Goal: Information Seeking & Learning: Learn about a topic

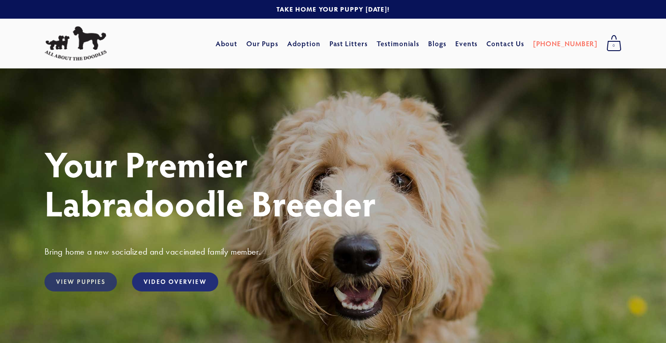
click at [67, 287] on link "View Puppies" at bounding box center [80, 281] width 72 height 19
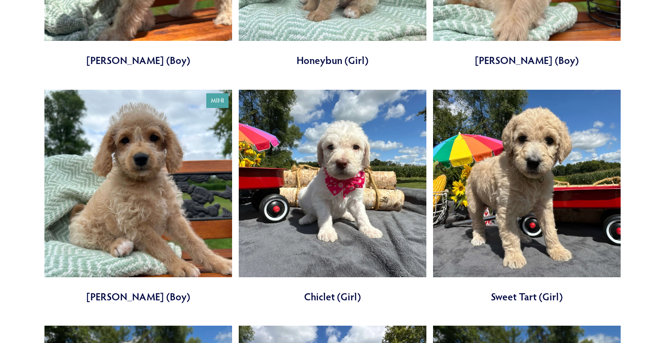
scroll to position [731, 0]
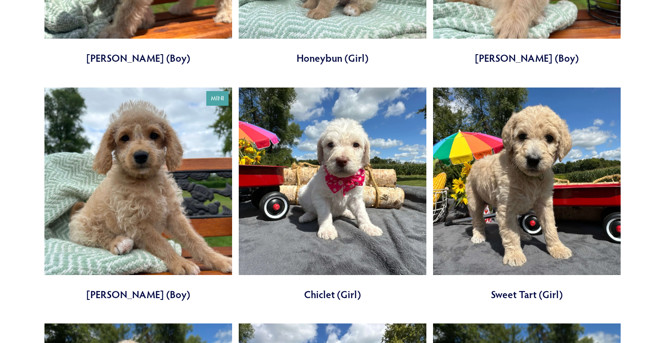
click at [101, 198] on link at bounding box center [138, 195] width 188 height 214
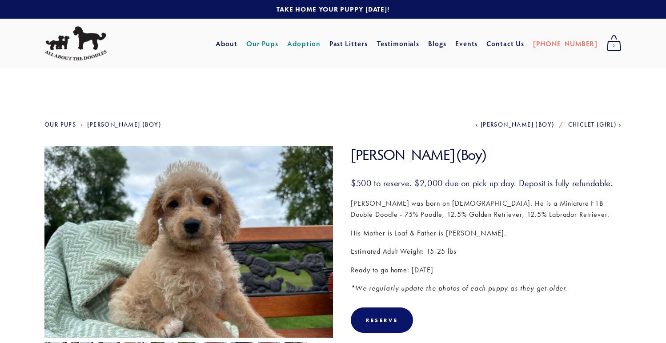
click at [320, 40] on link "Adoption" at bounding box center [303, 44] width 33 height 16
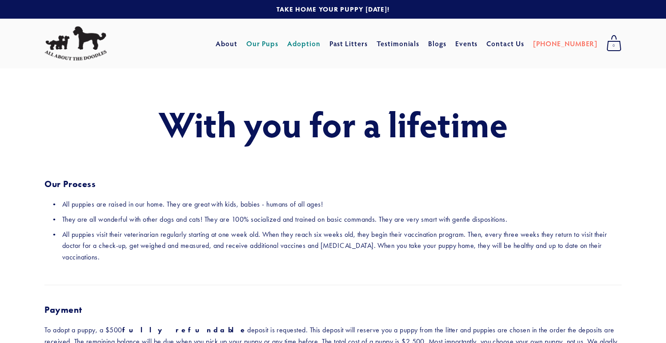
click at [279, 45] on link "Our Pups" at bounding box center [262, 44] width 32 height 16
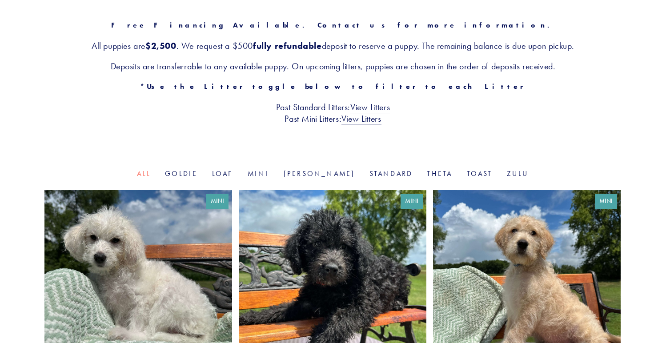
scroll to position [169, 0]
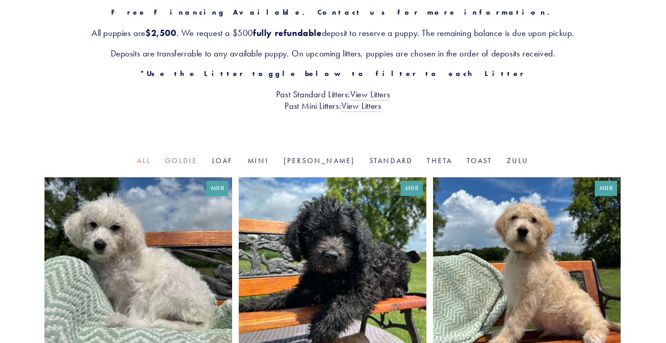
click at [197, 157] on link "Goldie" at bounding box center [181, 160] width 32 height 8
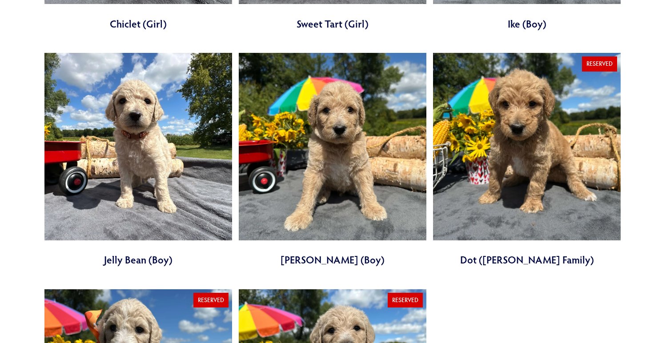
scroll to position [530, 0]
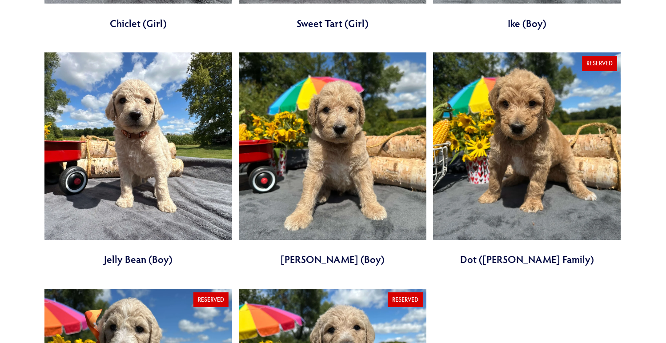
click at [485, 146] on link at bounding box center [527, 159] width 188 height 214
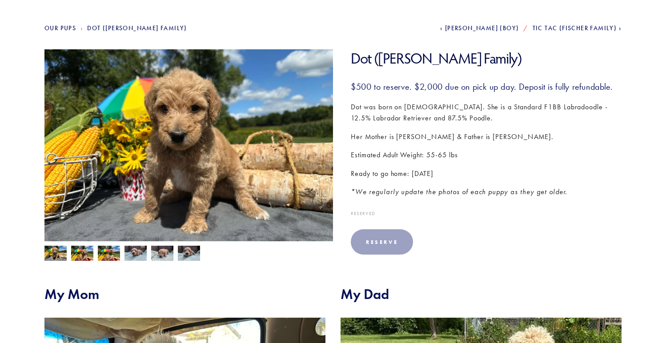
scroll to position [98, 0]
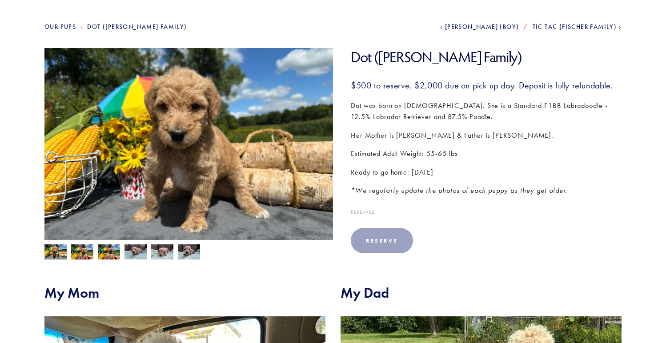
click at [77, 251] on img at bounding box center [82, 252] width 22 height 17
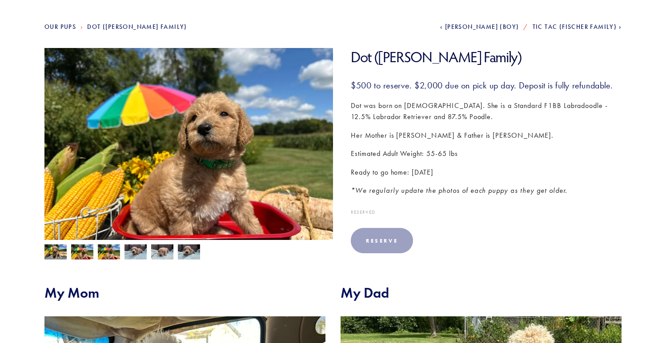
click at [110, 251] on img at bounding box center [109, 252] width 22 height 17
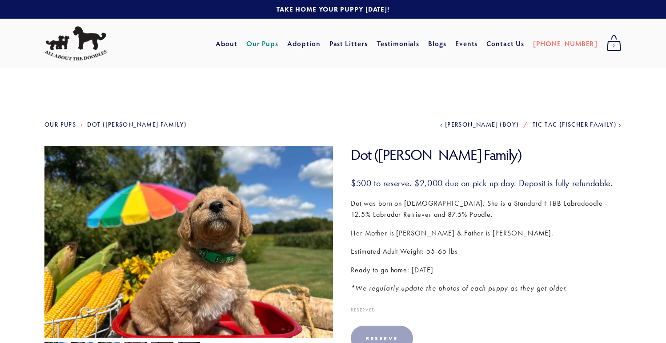
scroll to position [0, 0]
click at [419, 46] on link "Testimonials" at bounding box center [397, 44] width 43 height 16
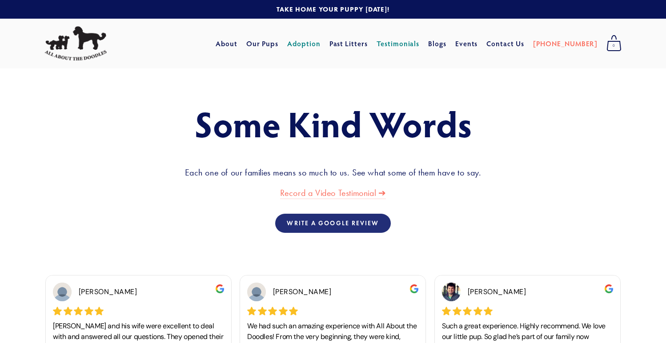
click at [320, 40] on link "Adoption" at bounding box center [303, 44] width 33 height 16
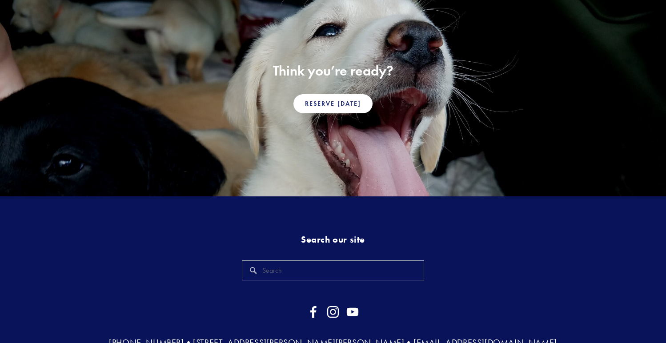
scroll to position [657, 0]
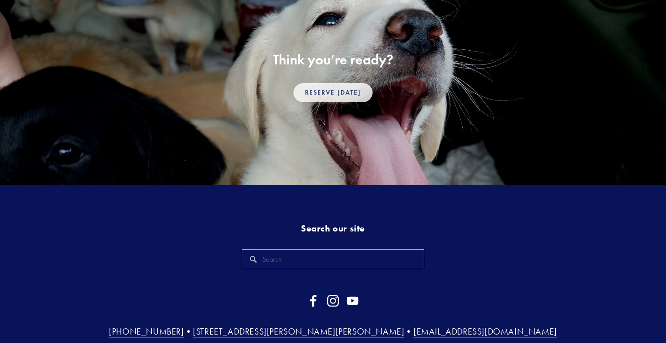
click at [336, 83] on link "Reserve [DATE]" at bounding box center [332, 92] width 79 height 19
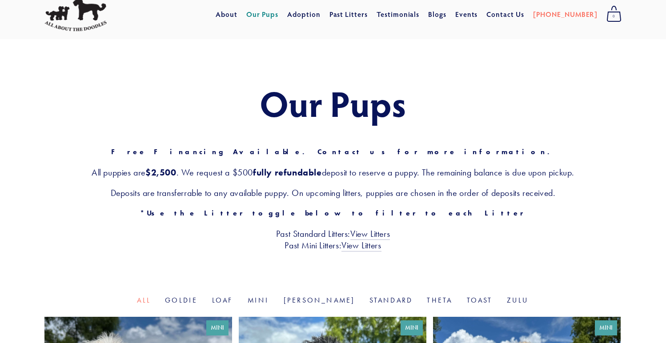
scroll to position [29, 0]
click at [374, 231] on link "View Litters" at bounding box center [370, 234] width 40 height 12
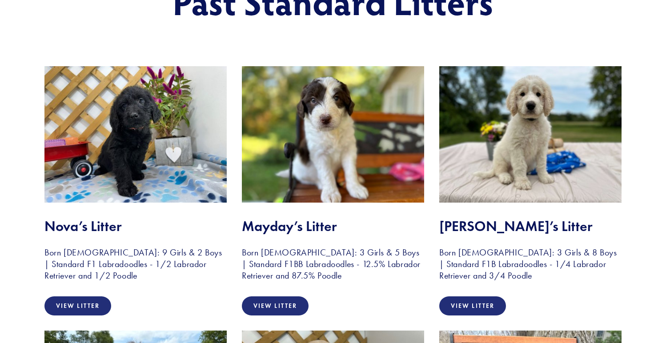
scroll to position [143, 0]
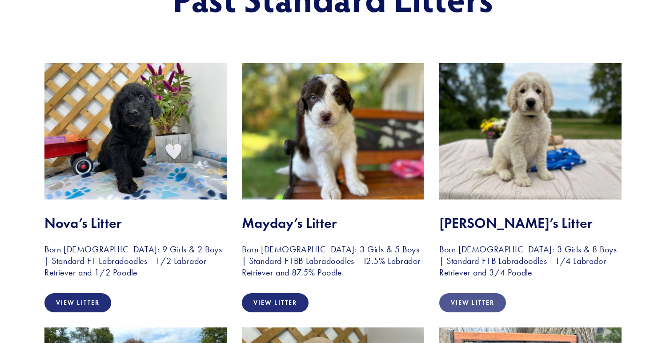
click at [491, 303] on link "View Litter" at bounding box center [472, 302] width 67 height 19
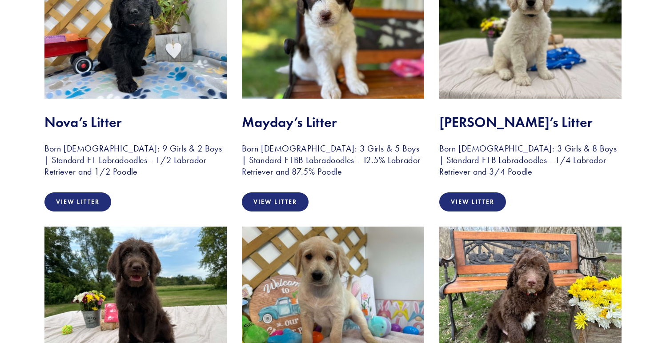
scroll to position [258, 0]
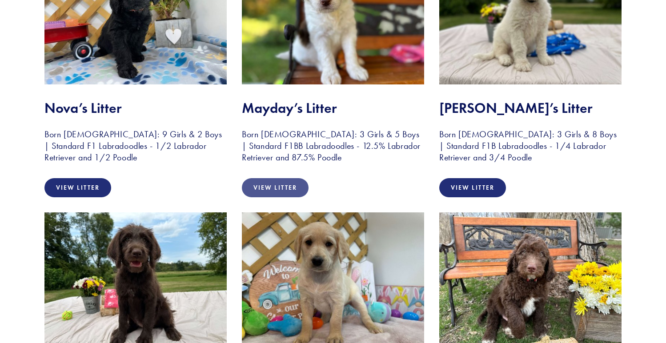
click at [260, 190] on link "View Litter" at bounding box center [275, 187] width 67 height 19
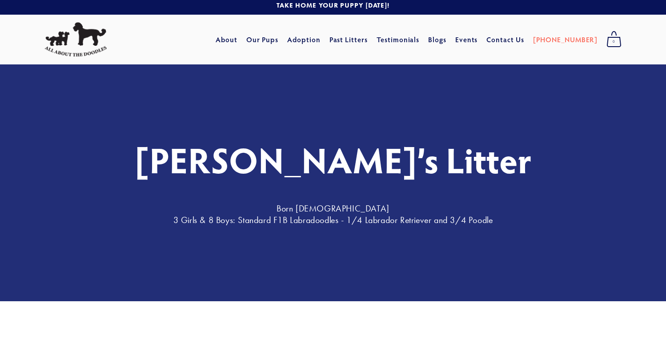
scroll to position [5, 0]
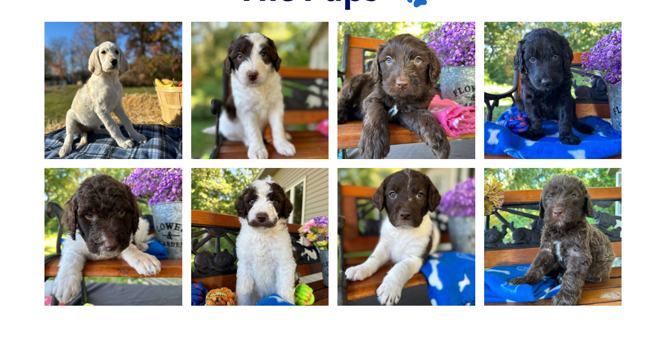
scroll to position [619, 0]
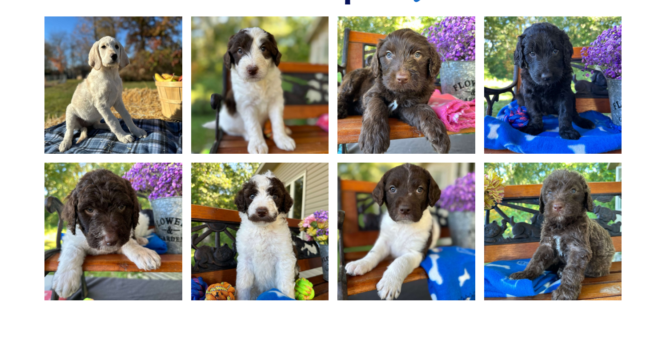
click at [407, 101] on img at bounding box center [406, 85] width 184 height 138
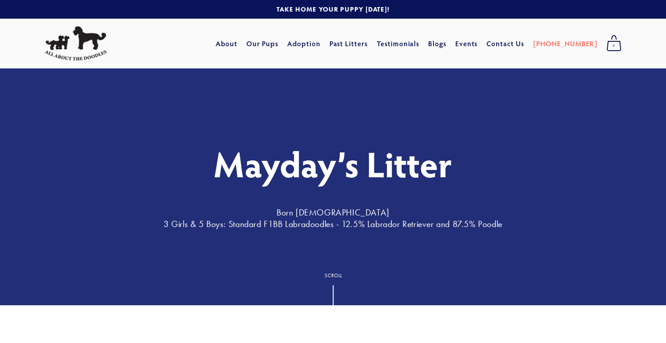
scroll to position [0, 0]
click at [237, 42] on link "About" at bounding box center [226, 44] width 22 height 16
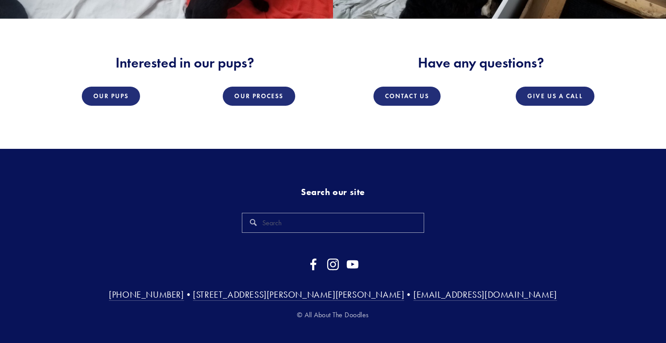
scroll to position [1382, 0]
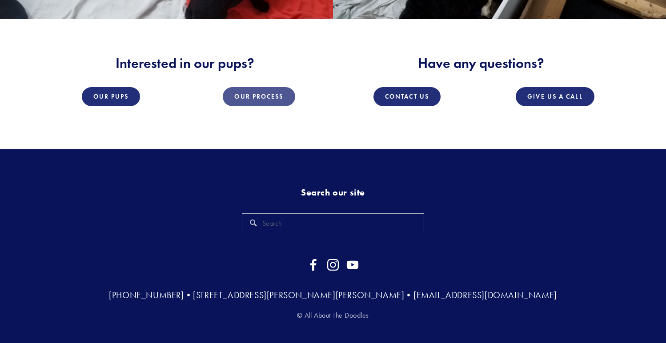
click at [251, 87] on link "Our Process" at bounding box center [259, 96] width 72 height 19
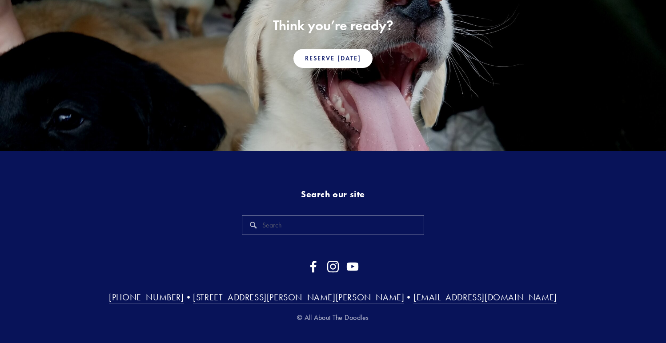
scroll to position [691, 0]
drag, startPoint x: 379, startPoint y: 283, endPoint x: 237, endPoint y: 285, distance: 142.2
click at [237, 292] on h3 "(815) 501-3900 • 34697 Wheeler Rd Kirkland, IL 60146 • Phil@AllAboutTheDoodles.…" at bounding box center [332, 298] width 577 height 12
copy h3 "• 34697 Wheeler Rd Kirkland, IL 60146"
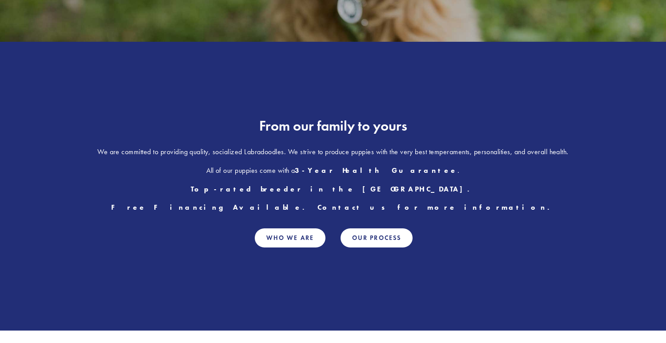
scroll to position [383, 0]
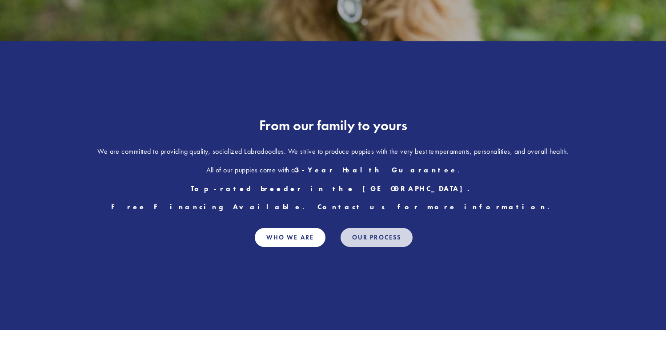
click at [383, 228] on link "Our Process" at bounding box center [376, 237] width 72 height 19
